Goal: Understand process/instructions: Learn how to perform a task or action

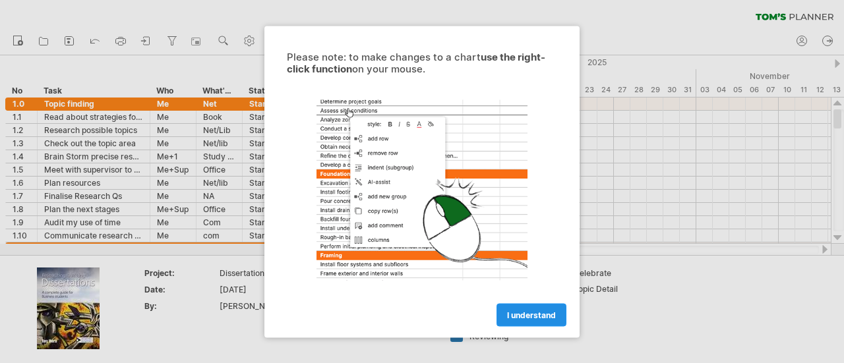
click at [535, 315] on span "I understand" at bounding box center [531, 315] width 49 height 10
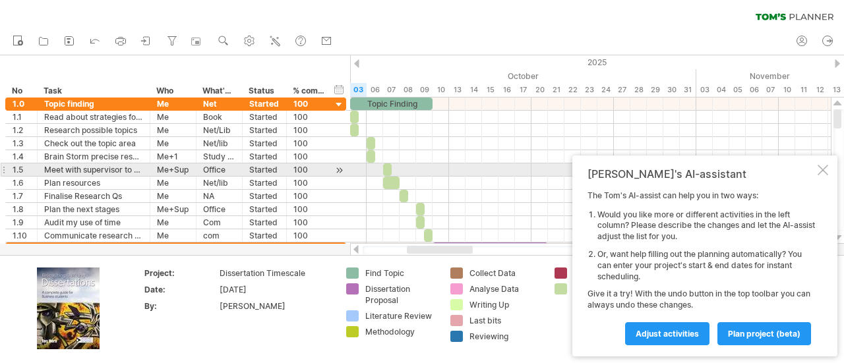
click at [818, 170] on div at bounding box center [823, 170] width 11 height 11
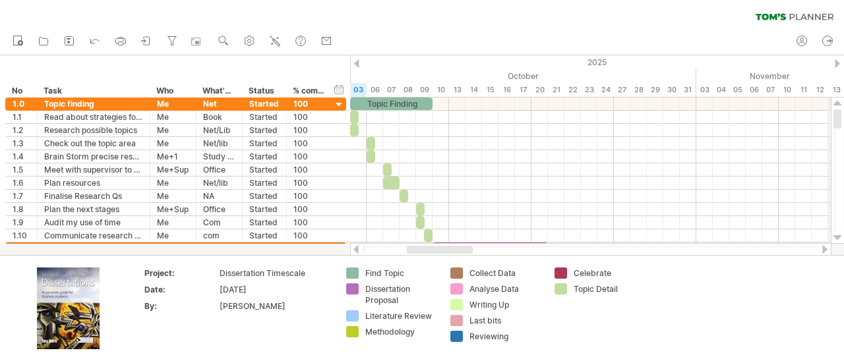
drag, startPoint x: 840, startPoint y: 116, endPoint x: 840, endPoint y: 94, distance: 22.4
click at [840, 94] on div "Trying to reach [DOMAIN_NAME] Connected again... 0% clear filter new *" at bounding box center [422, 181] width 844 height 363
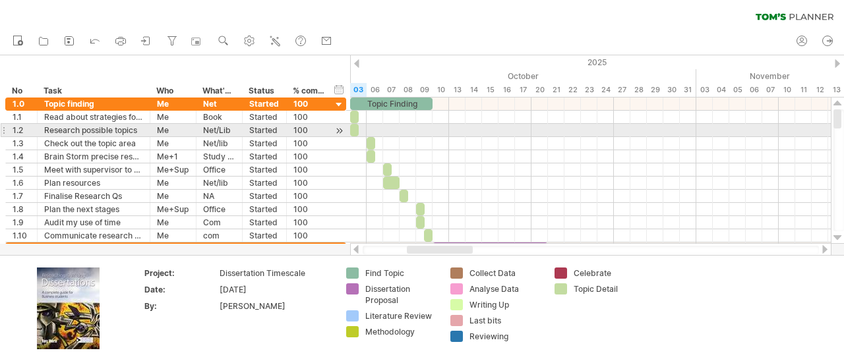
drag, startPoint x: 842, startPoint y: 117, endPoint x: 842, endPoint y: 131, distance: 14.5
click at [842, 131] on div at bounding box center [839, 170] width 11 height 122
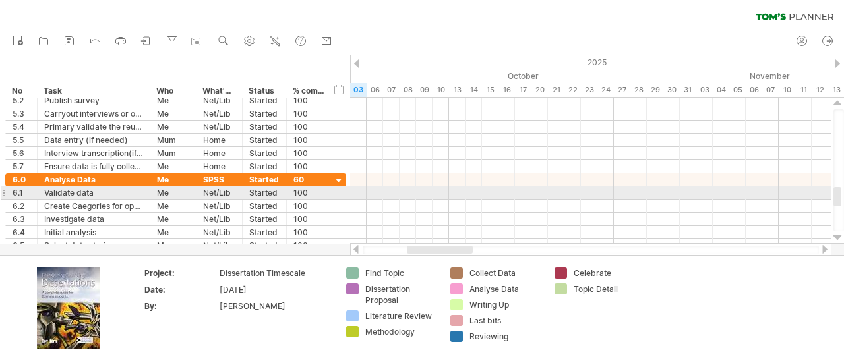
drag, startPoint x: 838, startPoint y: 117, endPoint x: 833, endPoint y: 199, distance: 81.3
click at [833, 199] on div at bounding box center [838, 171] width 14 height 146
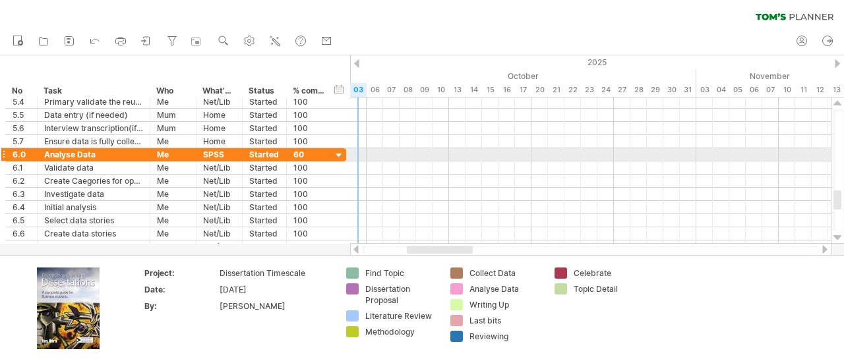
click at [334, 156] on div at bounding box center [339, 156] width 13 height 13
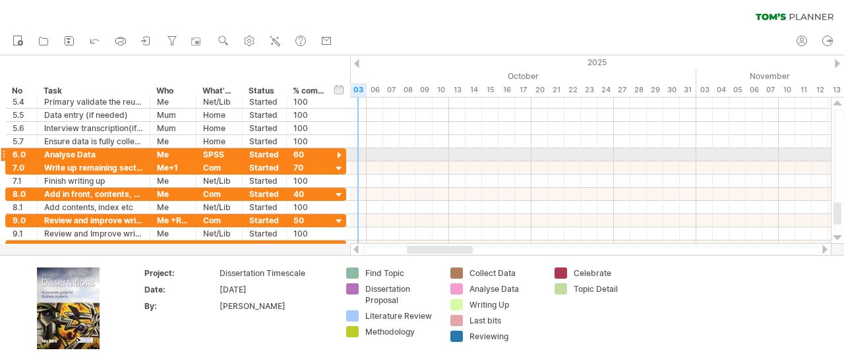
click at [334, 152] on div at bounding box center [339, 156] width 13 height 13
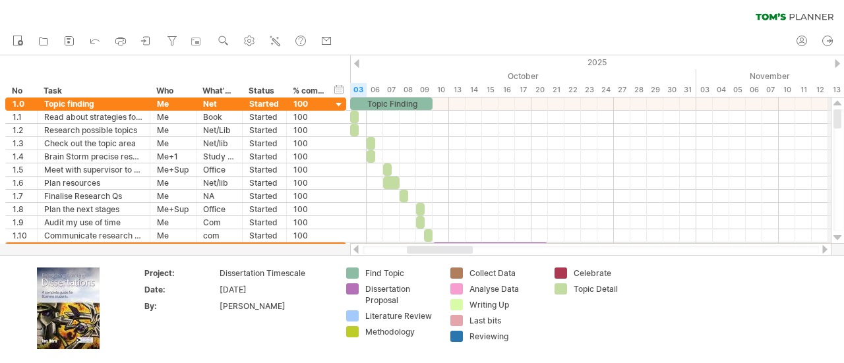
drag, startPoint x: 840, startPoint y: 199, endPoint x: 842, endPoint y: 78, distance: 120.7
click at [842, 78] on div "Trying to reach [DOMAIN_NAME] Connected again... 0% clear filter new *" at bounding box center [422, 181] width 844 height 363
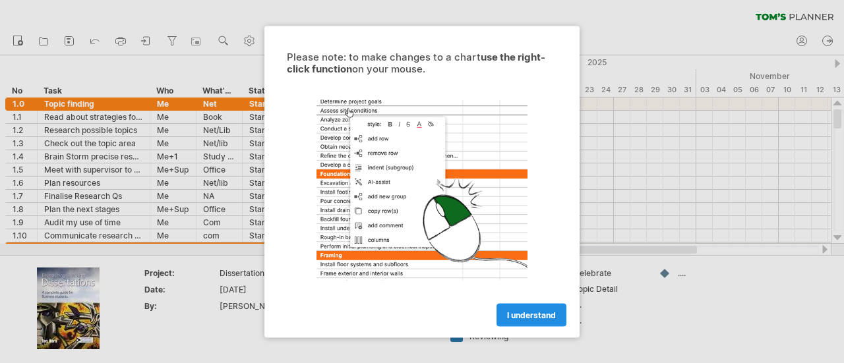
click at [544, 315] on span "I understand" at bounding box center [531, 315] width 49 height 10
